Goal: Transaction & Acquisition: Download file/media

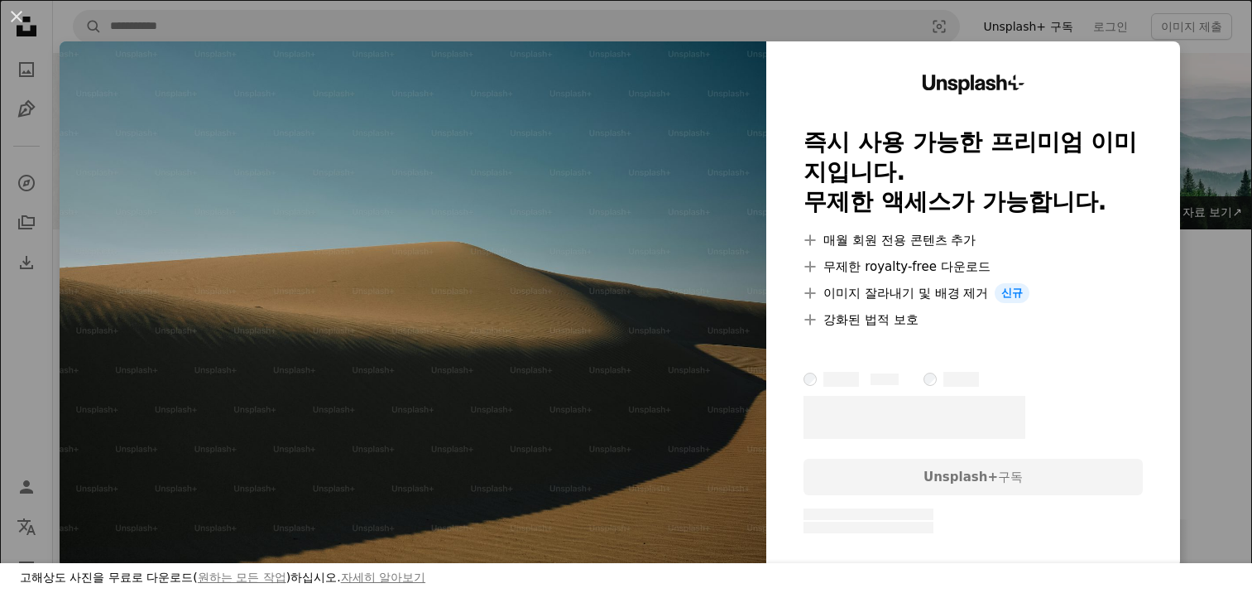
scroll to position [2152, 0]
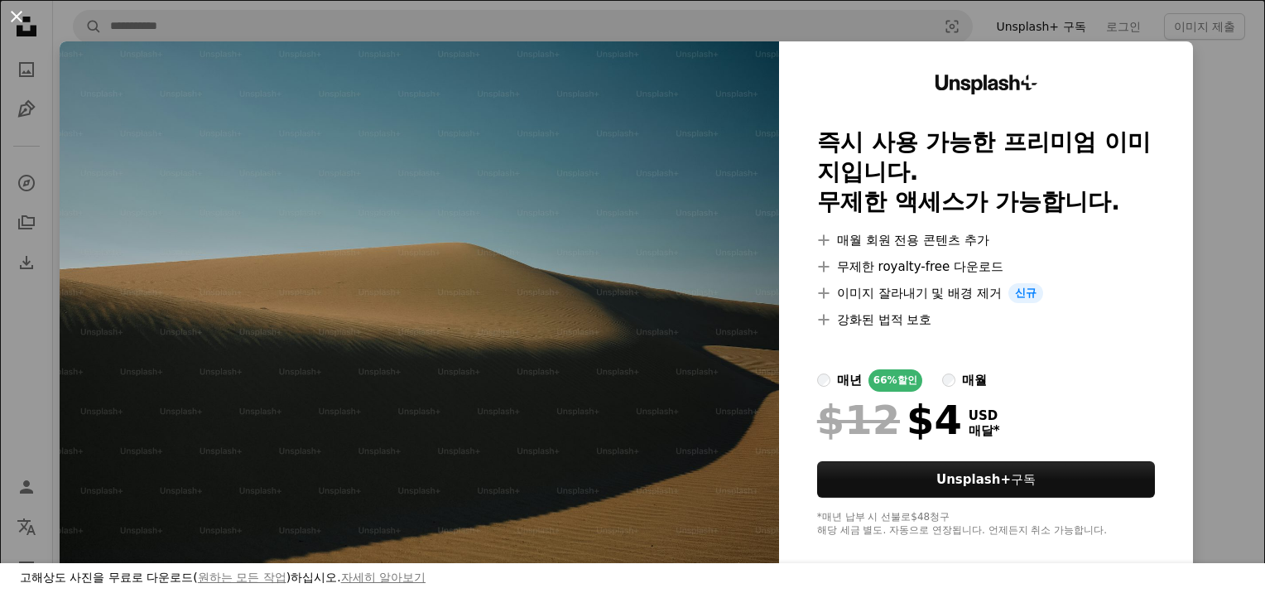
click at [17, 13] on button "An X shape" at bounding box center [17, 17] width 20 height 20
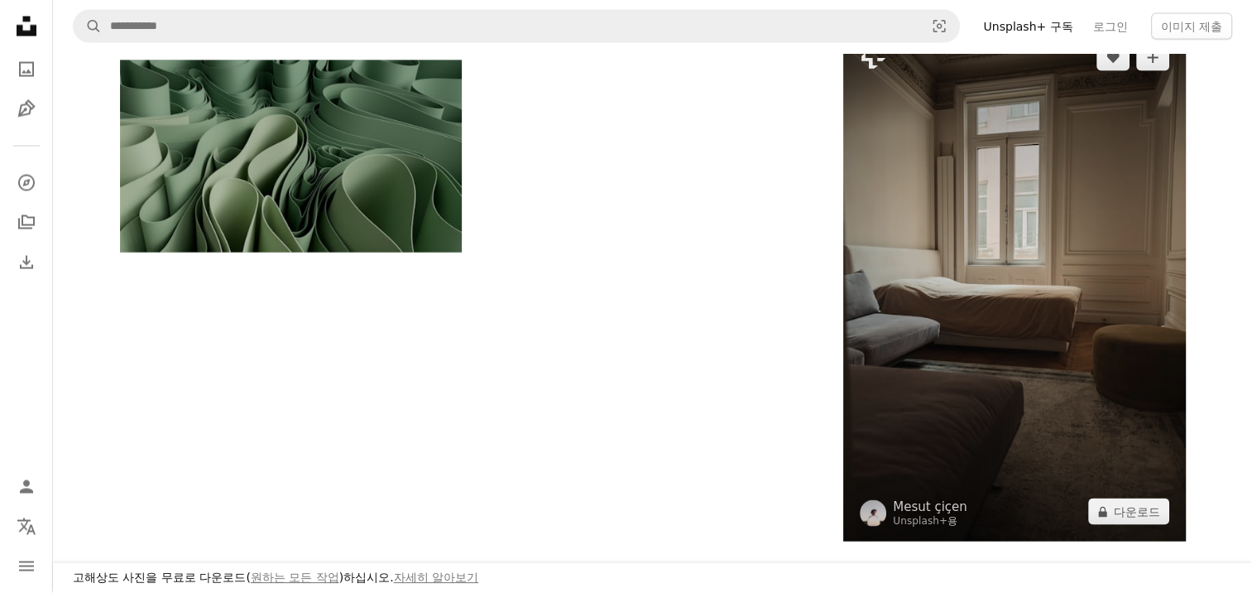
scroll to position [3062, 0]
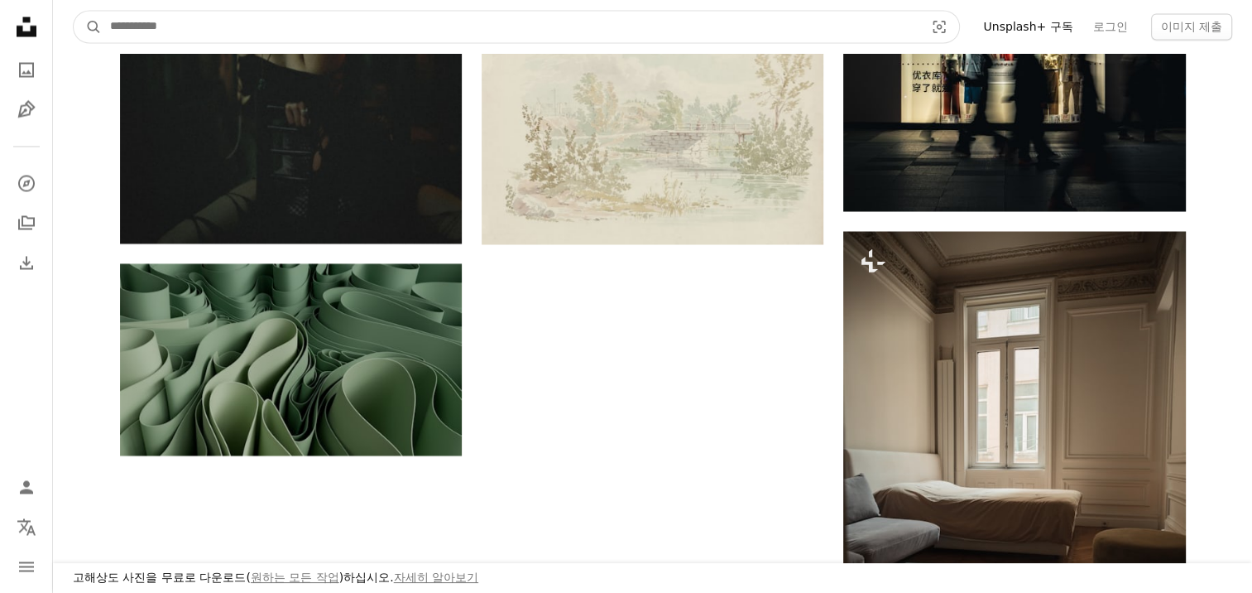
click at [265, 23] on input "사이트 전체에서 이미지 찾기" at bounding box center [511, 26] width 818 height 31
type input "*"
type input "***"
click at [74, 11] on button "A magnifying glass" at bounding box center [88, 26] width 28 height 31
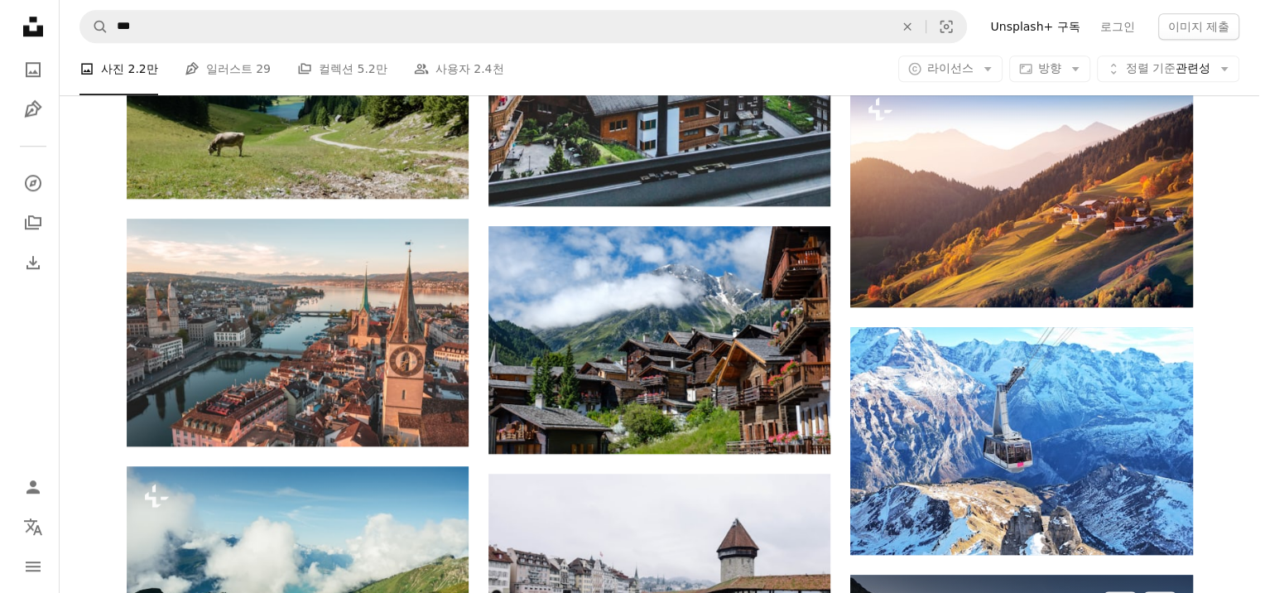
scroll to position [1490, 0]
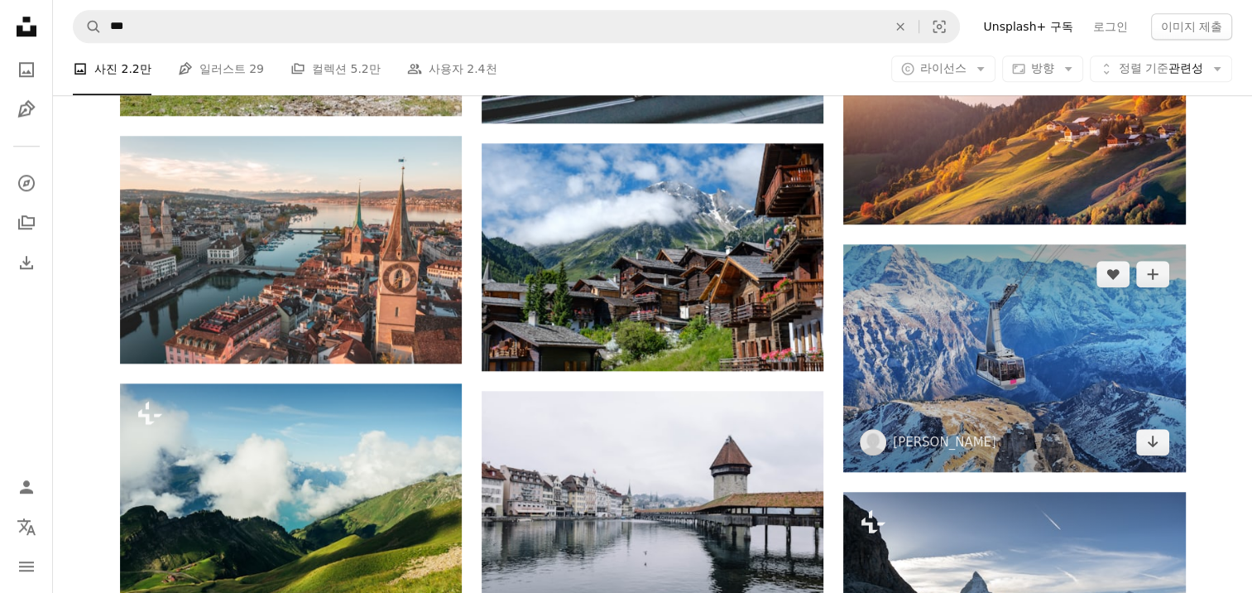
click at [1034, 394] on img at bounding box center [1014, 358] width 342 height 228
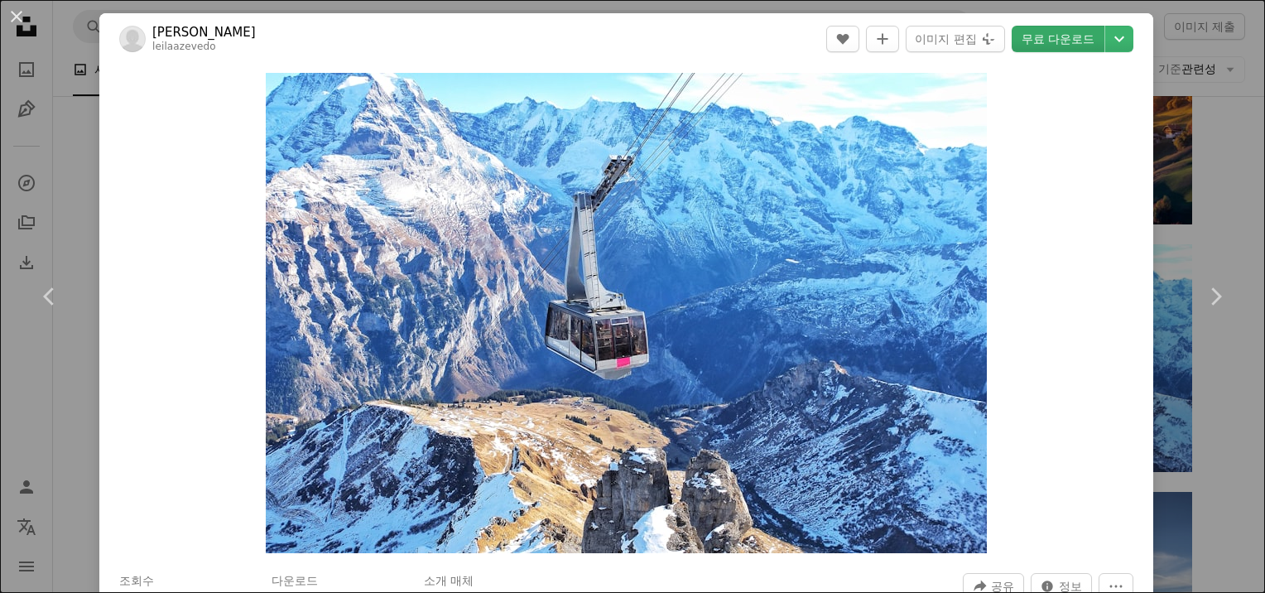
click at [1043, 40] on link "무료 다운로드" at bounding box center [1057, 39] width 93 height 26
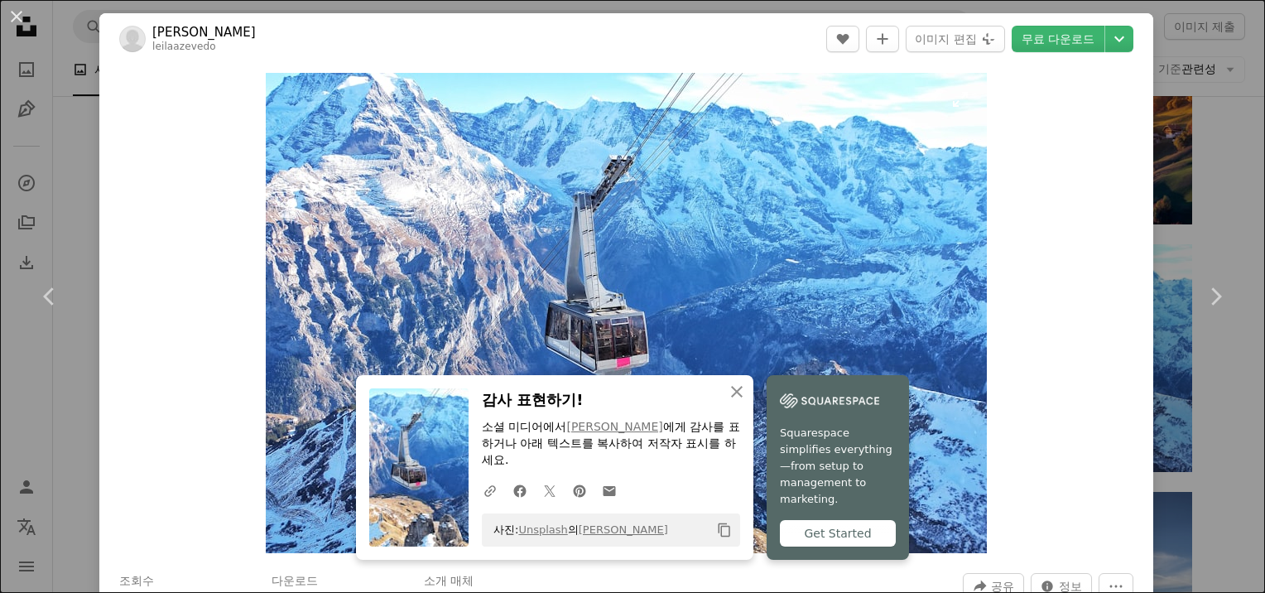
click at [730, 195] on img "이 이미지 확대" at bounding box center [626, 313] width 721 height 480
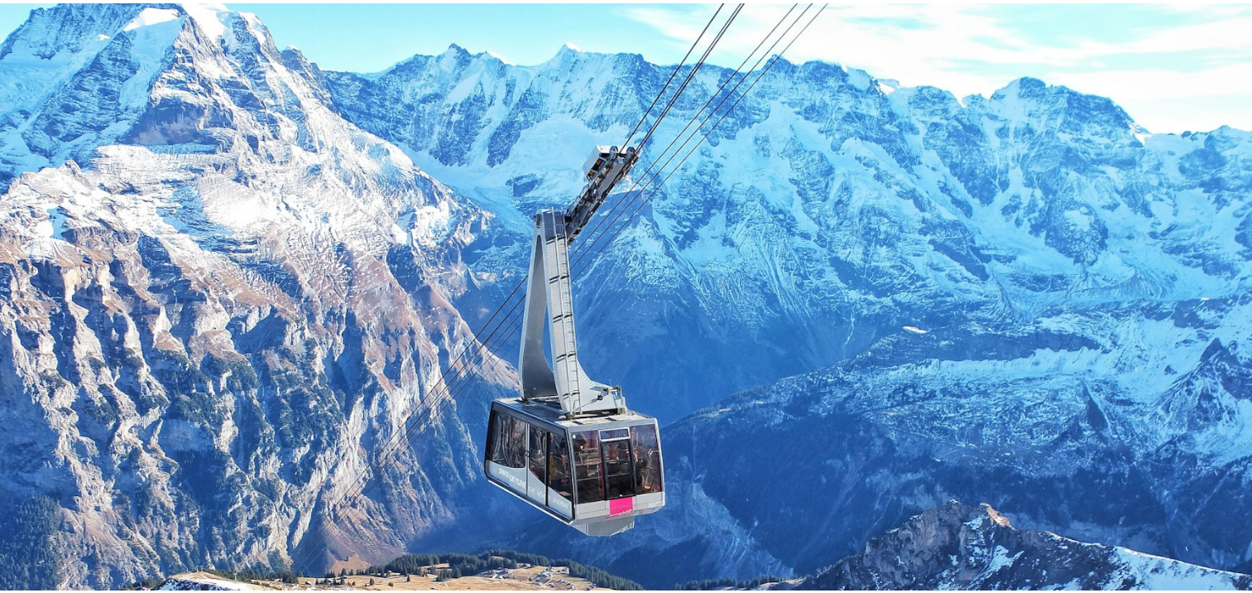
scroll to position [117, 0]
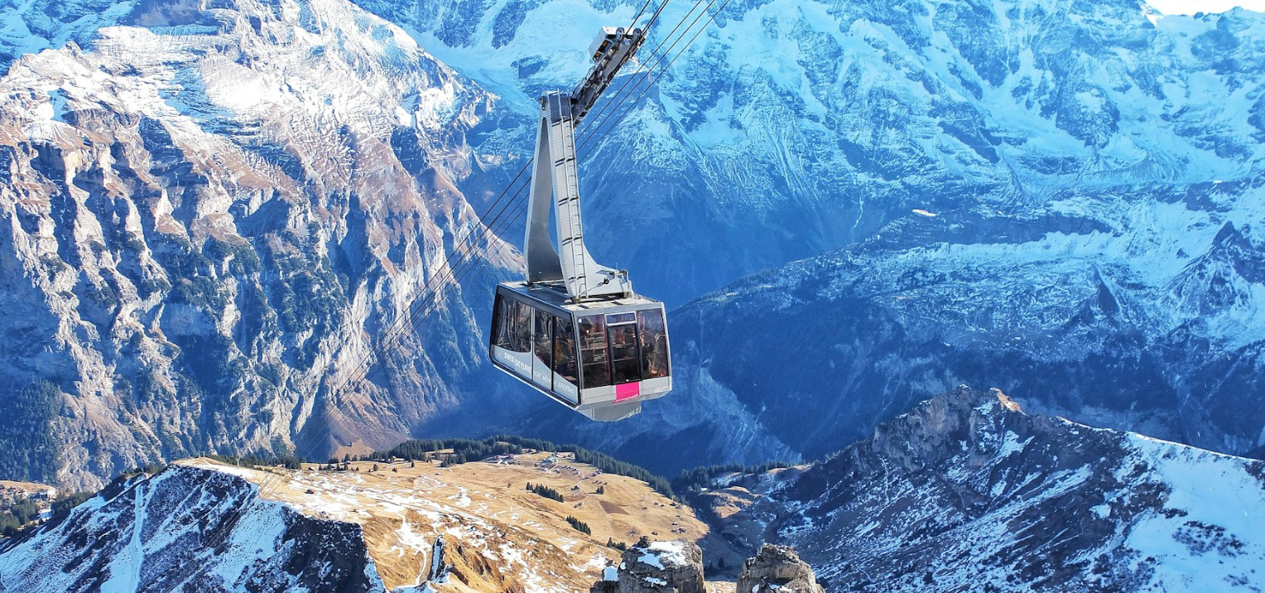
drag, startPoint x: 783, startPoint y: 265, endPoint x: 1058, endPoint y: 94, distance: 324.5
click at [1058, 94] on img "이 이미지 축소" at bounding box center [632, 303] width 1266 height 843
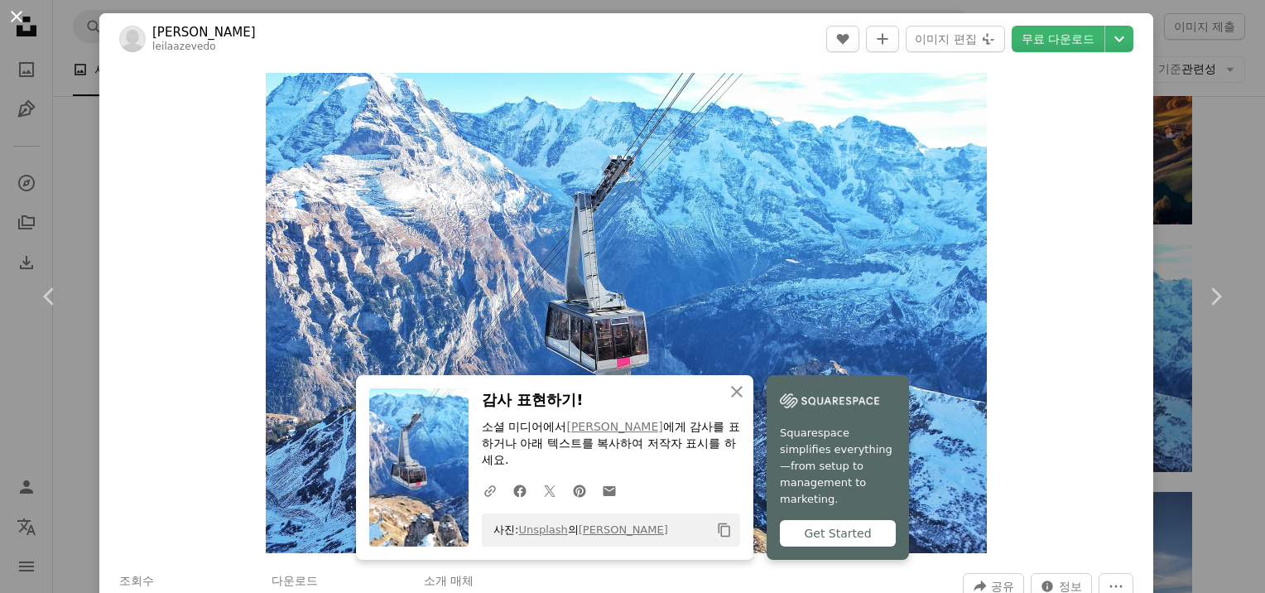
click at [15, 17] on button "An X shape" at bounding box center [17, 17] width 20 height 20
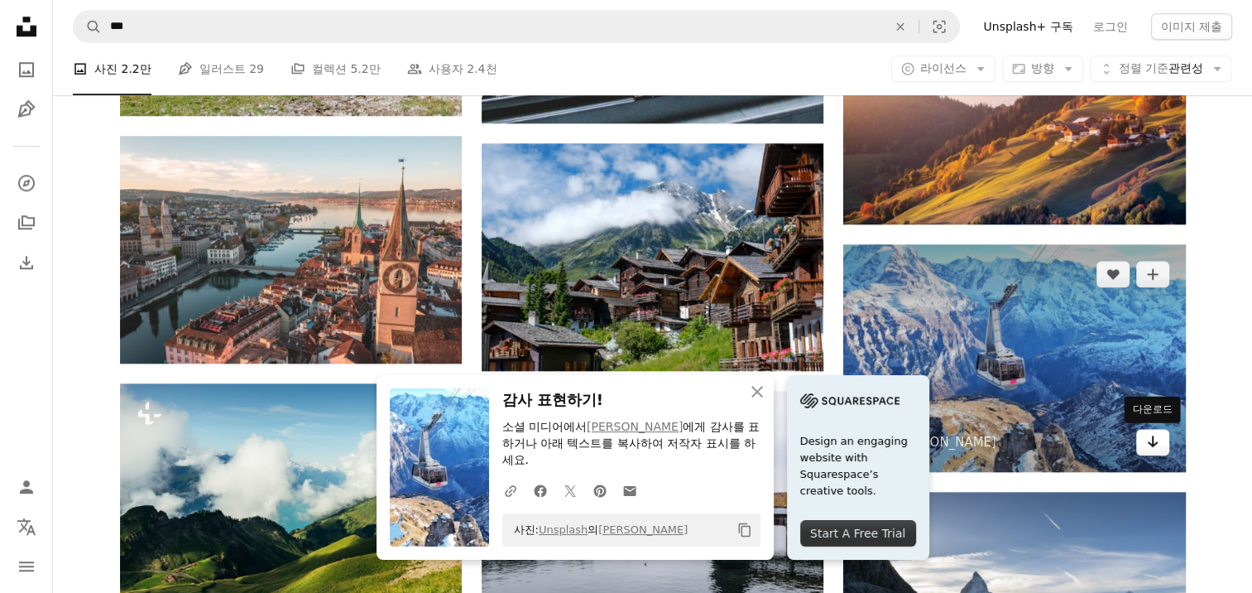
click at [1154, 437] on icon "Arrow pointing down" at bounding box center [1152, 441] width 13 height 20
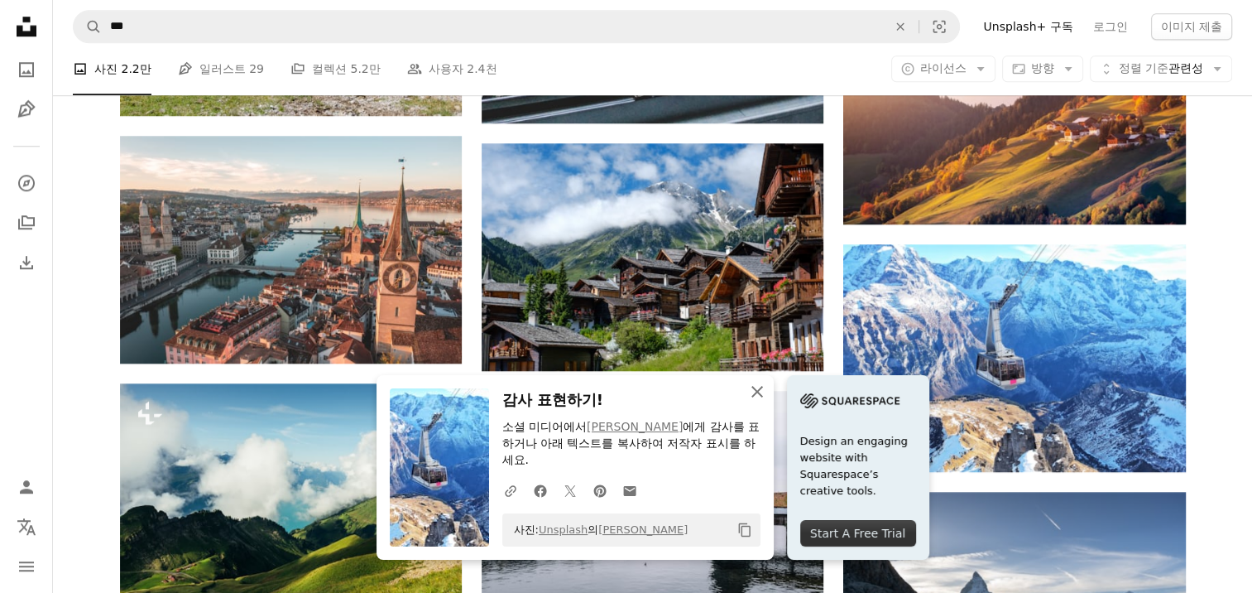
click at [758, 385] on icon "An X shape" at bounding box center [757, 392] width 20 height 20
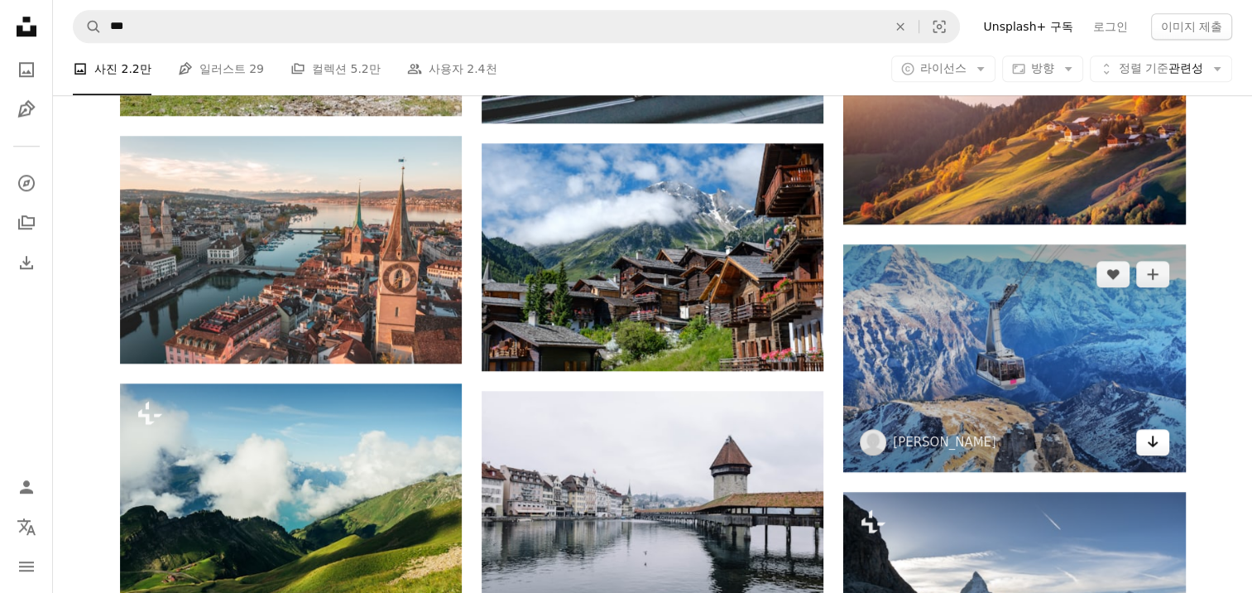
click at [1154, 444] on icon "다운로드" at bounding box center [1152, 441] width 11 height 12
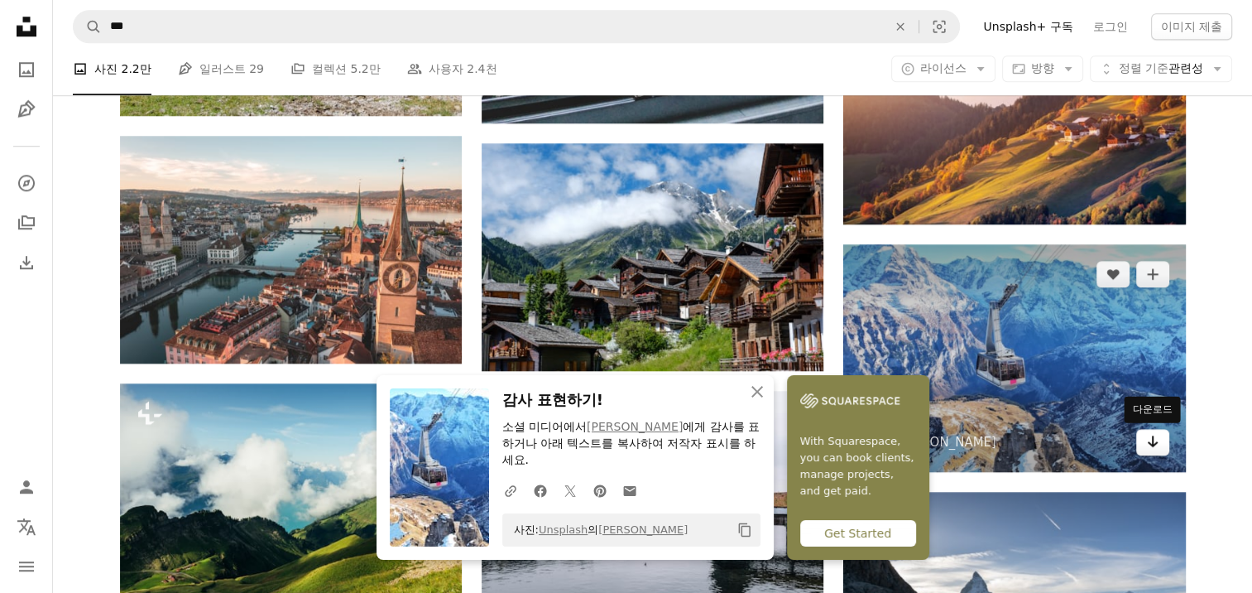
click at [1154, 439] on icon "Arrow pointing down" at bounding box center [1152, 441] width 13 height 20
